Goal: Transaction & Acquisition: Purchase product/service

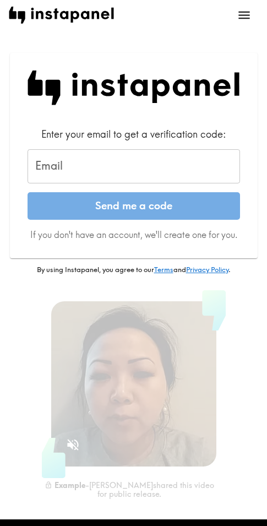
click at [90, 165] on input "Email" at bounding box center [134, 166] width 213 height 34
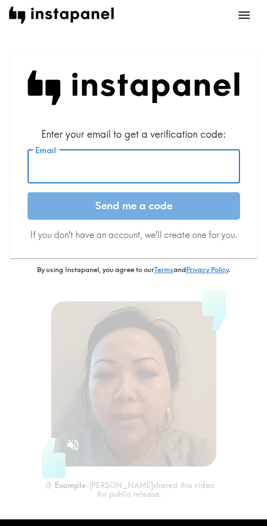
paste input "[EMAIL_ADDRESS][DOMAIN_NAME]"
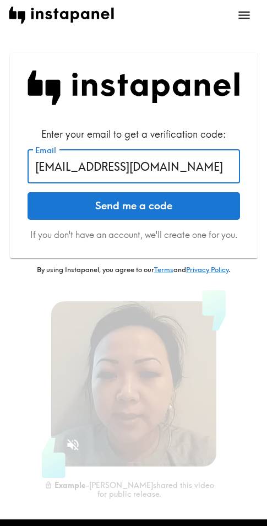
type input "[EMAIL_ADDRESS][DOMAIN_NAME]"
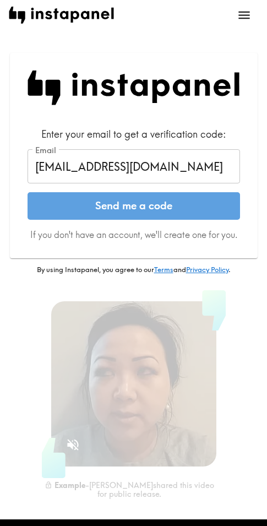
click at [139, 207] on button "Send me a code" at bounding box center [134, 206] width 213 height 28
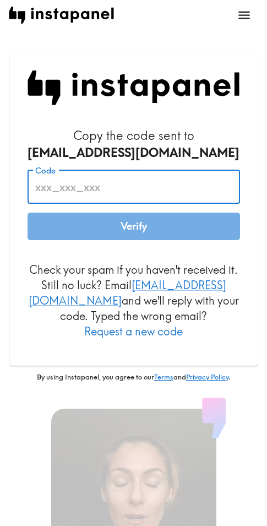
click at [117, 180] on input "Code" at bounding box center [134, 187] width 213 height 34
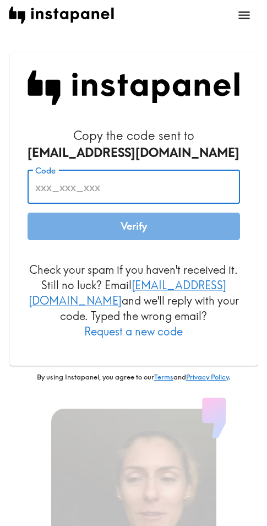
paste input "RF4_q4A_PTr"
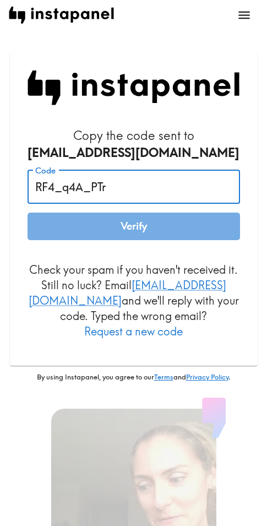
type input "RF4_q4A_PTr"
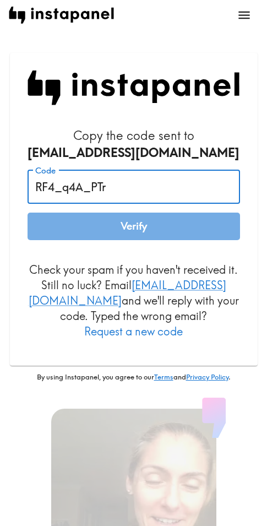
click at [153, 228] on button "Verify" at bounding box center [134, 227] width 213 height 28
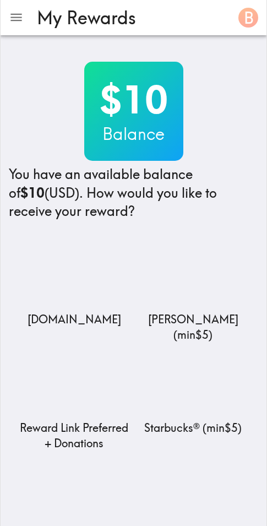
click at [240, 66] on div "$10 Balance You have an available balance of $10 (USD) . How would you like to …" at bounding box center [134, 141] width 250 height 159
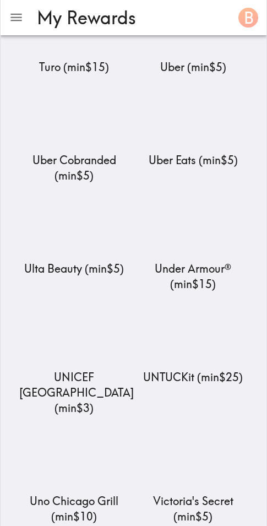
scroll to position [13193, 0]
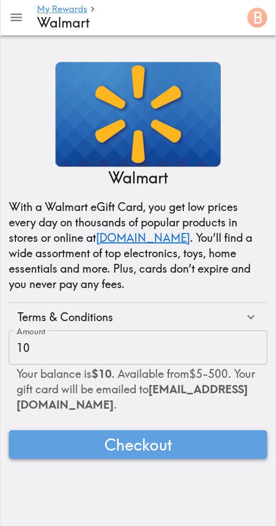
click at [177, 444] on button "Checkout" at bounding box center [138, 445] width 258 height 29
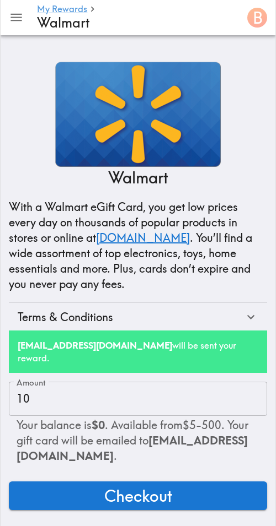
click at [201, 16] on h4 "Walmart" at bounding box center [135, 23] width 197 height 16
